Goal: Task Accomplishment & Management: Manage account settings

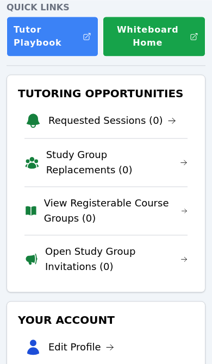
scroll to position [185, 0]
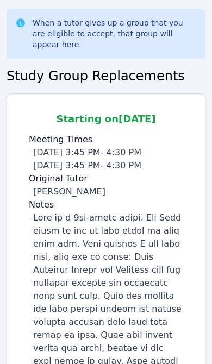
scroll to position [49, 0]
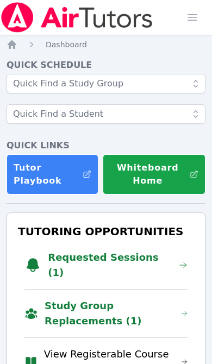
click at [117, 257] on link "Requested Sessions (1)" at bounding box center [118, 265] width 140 height 30
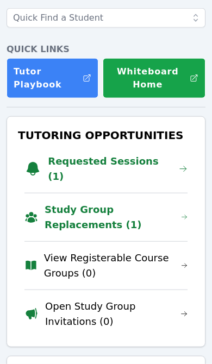
scroll to position [97, 0]
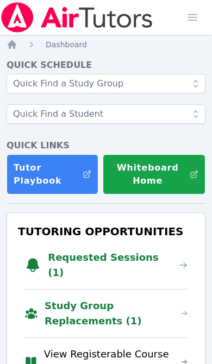
scroll to position [14, 0]
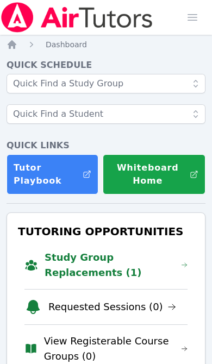
click at [127, 261] on link "Study Group Replacements (1)" at bounding box center [116, 265] width 143 height 30
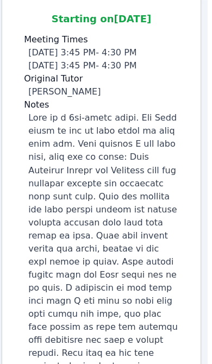
scroll to position [148, 4]
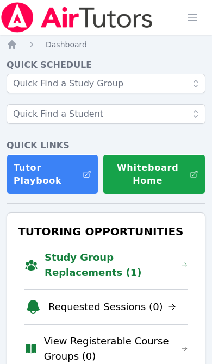
scroll to position [64, 0]
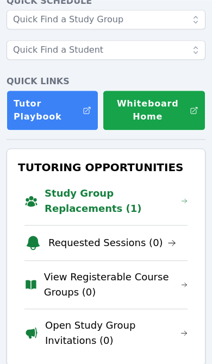
click at [156, 191] on link "Study Group Replacements (1)" at bounding box center [116, 201] width 143 height 30
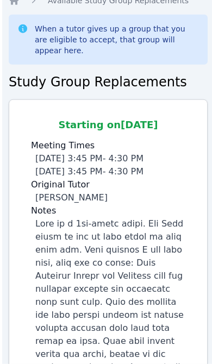
scroll to position [8, 0]
